Goal: Find contact information: Find contact information

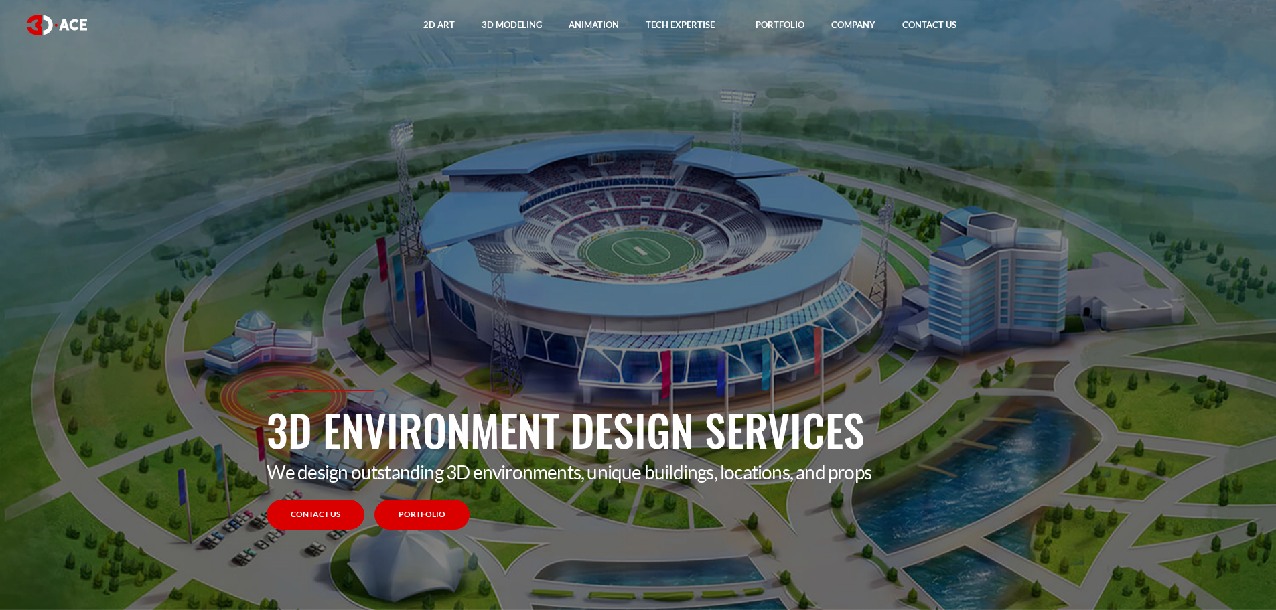
click at [437, 524] on link "Portfolio" at bounding box center [421, 515] width 95 height 30
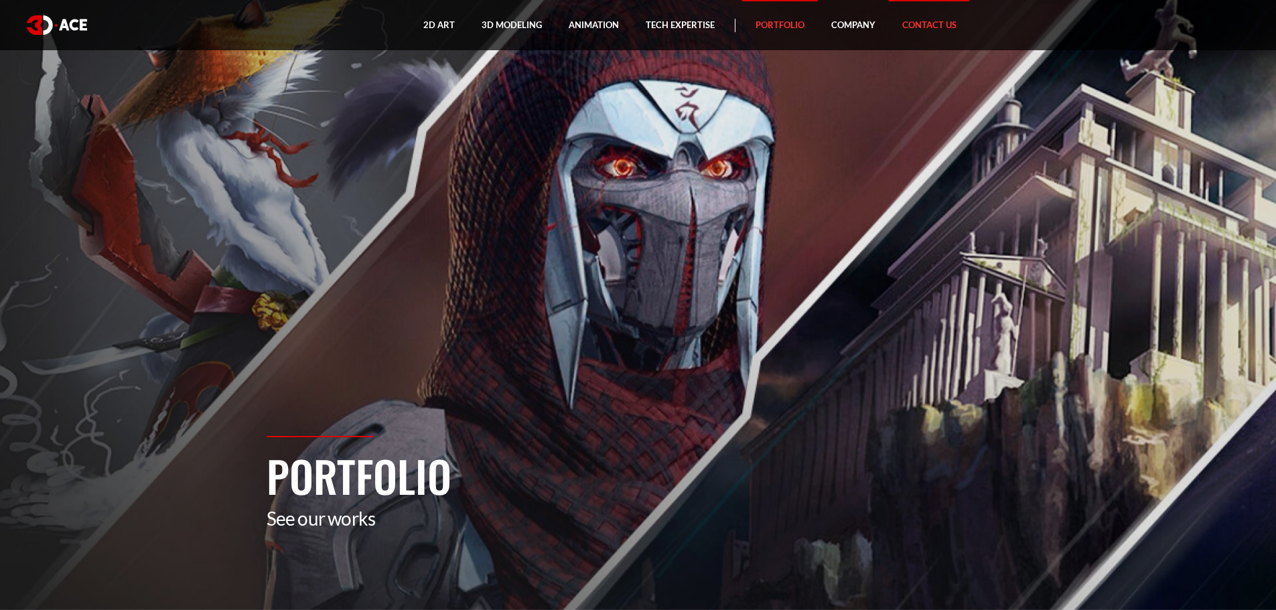
click at [917, 25] on link "Contact Us" at bounding box center [929, 25] width 81 height 50
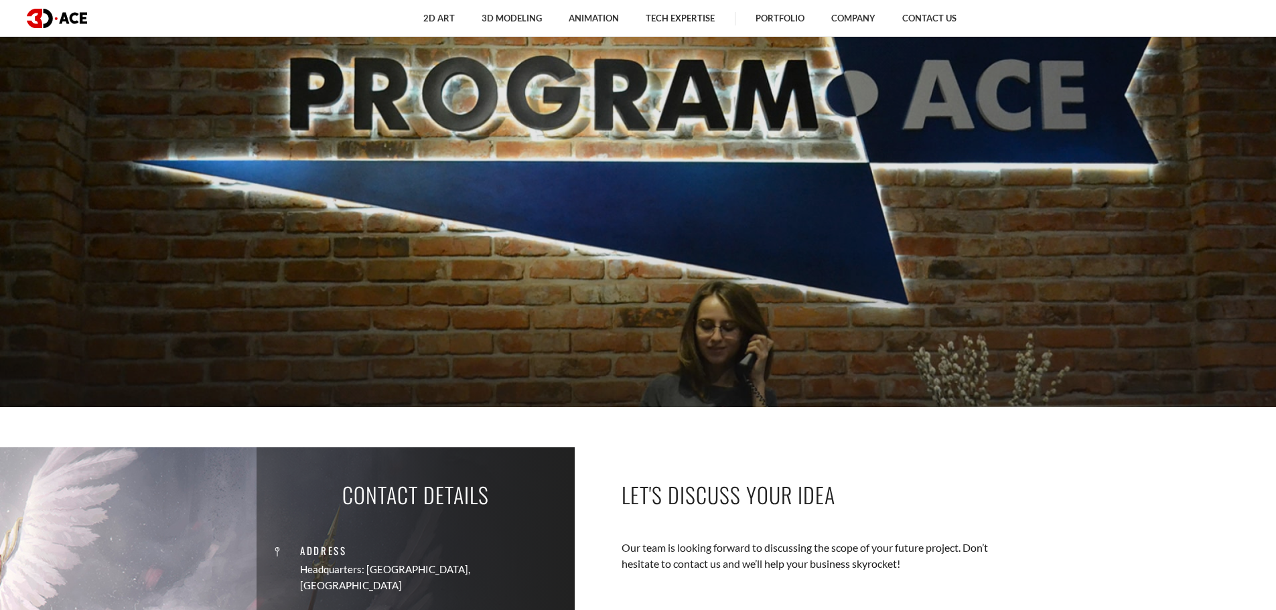
scroll to position [194, 0]
